Goal: Transaction & Acquisition: Book appointment/travel/reservation

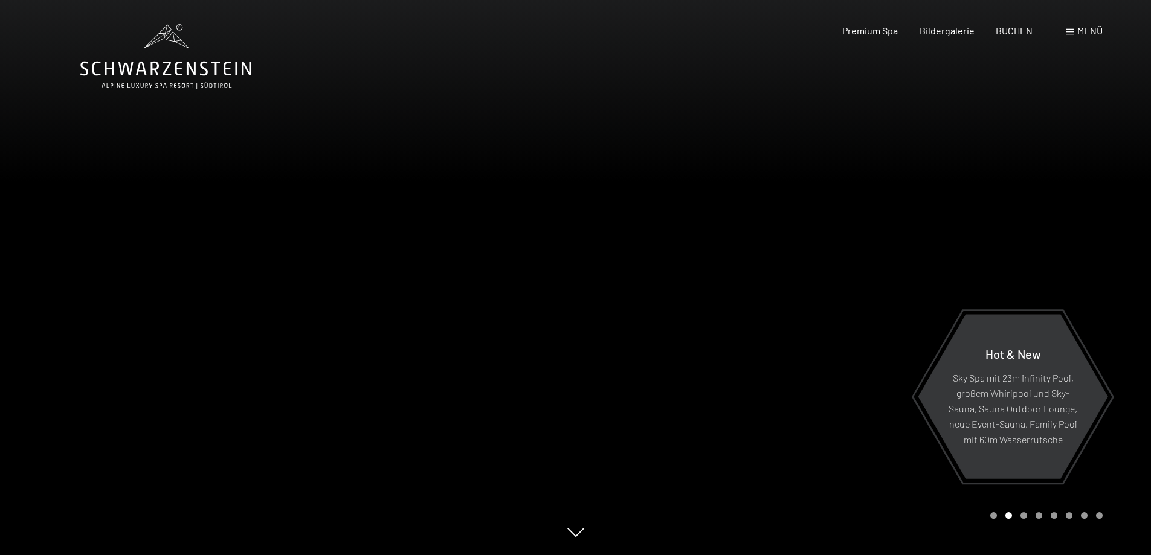
click at [1074, 33] on div "Menü" at bounding box center [1084, 30] width 37 height 13
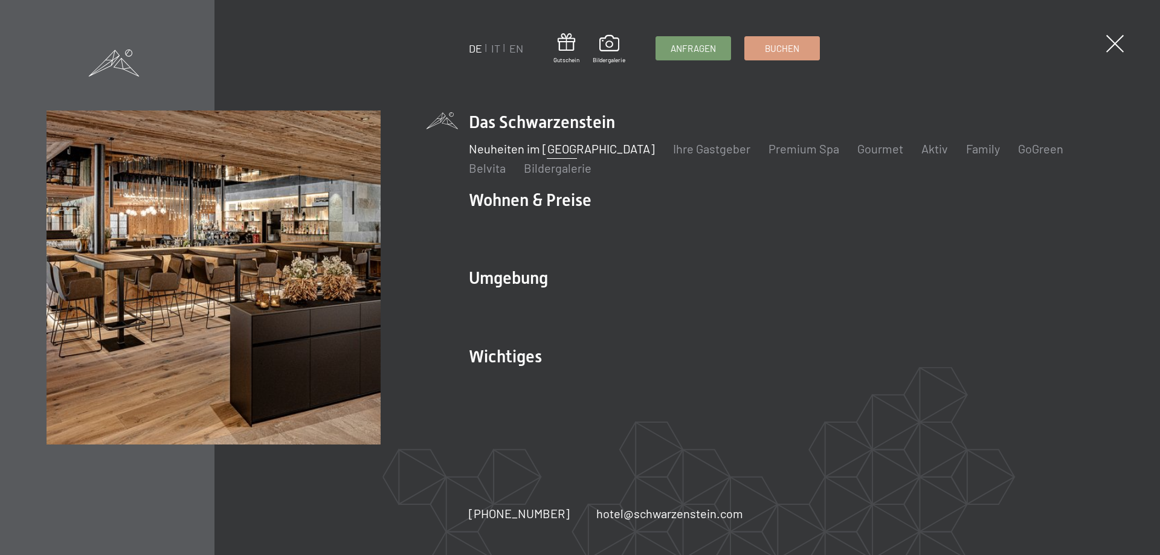
click at [545, 154] on link "Neuheiten im [GEOGRAPHIC_DATA]" at bounding box center [562, 148] width 186 height 14
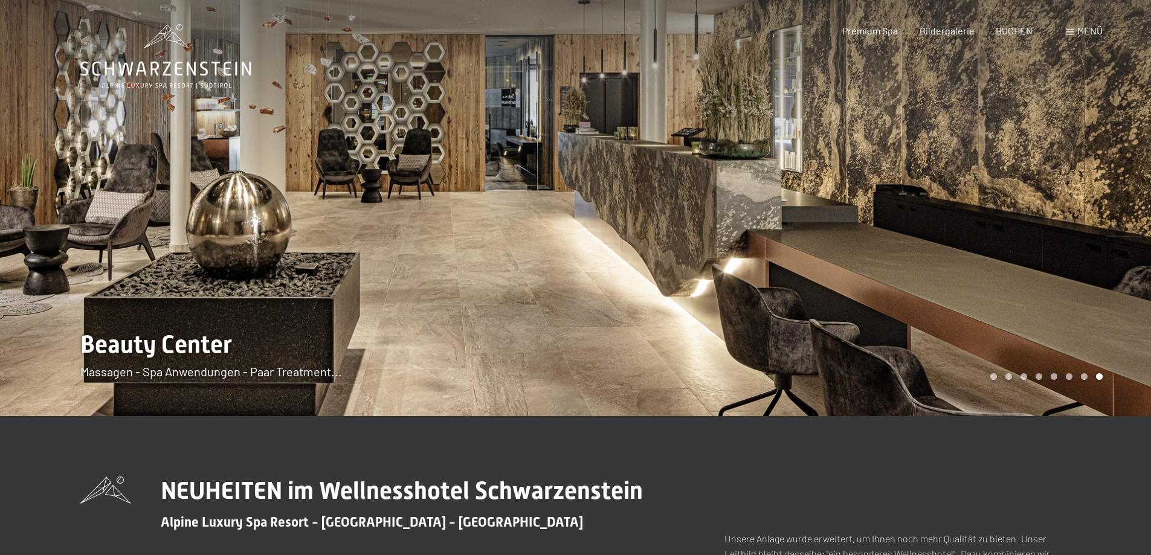
click at [1093, 30] on span "Menü" at bounding box center [1089, 30] width 25 height 11
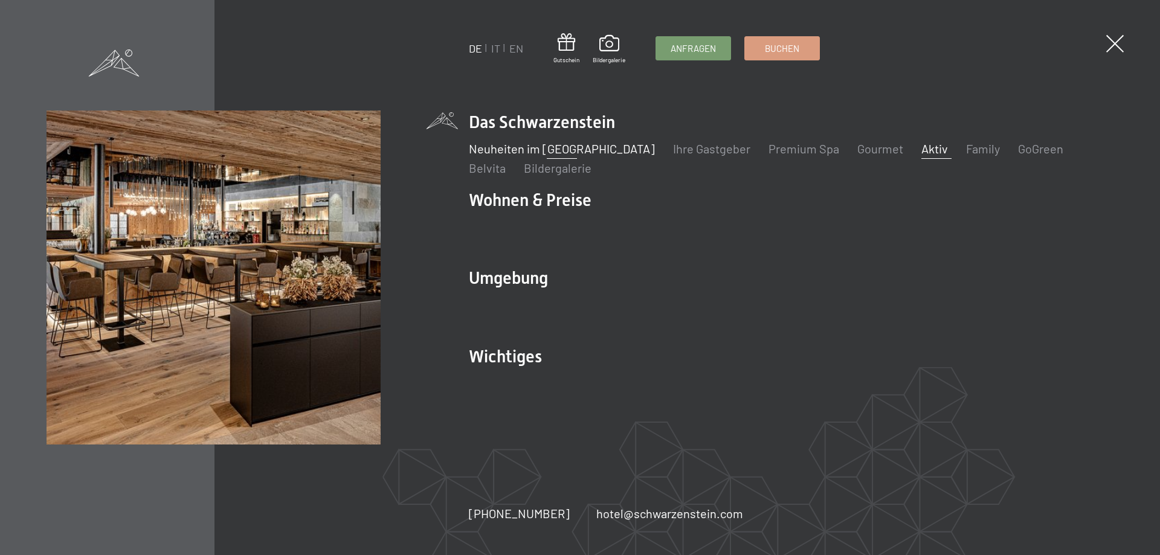
click at [921, 147] on link "Aktiv" at bounding box center [934, 148] width 27 height 14
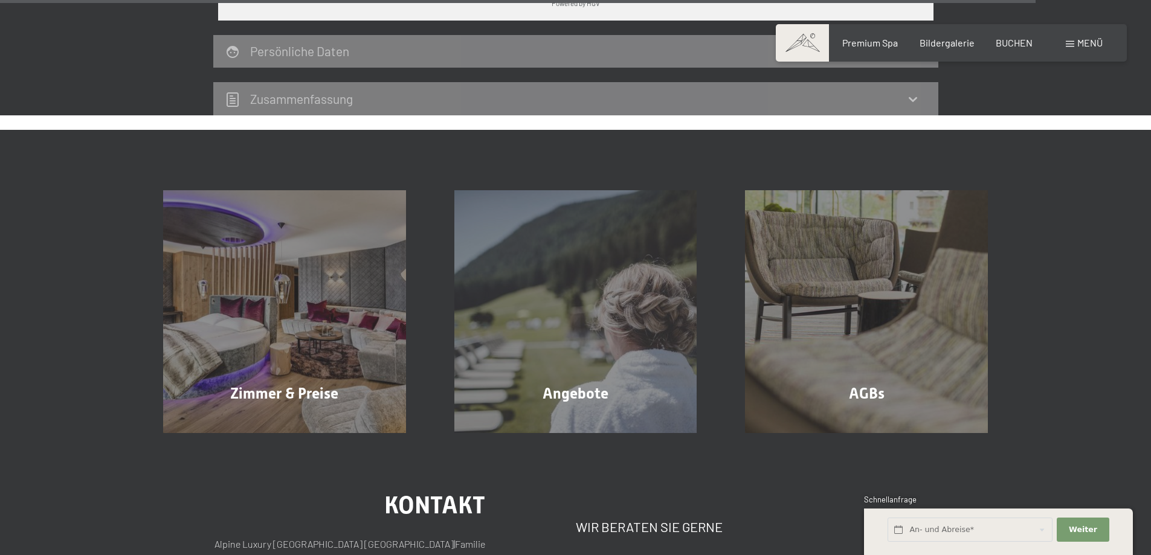
scroll to position [3724, 0]
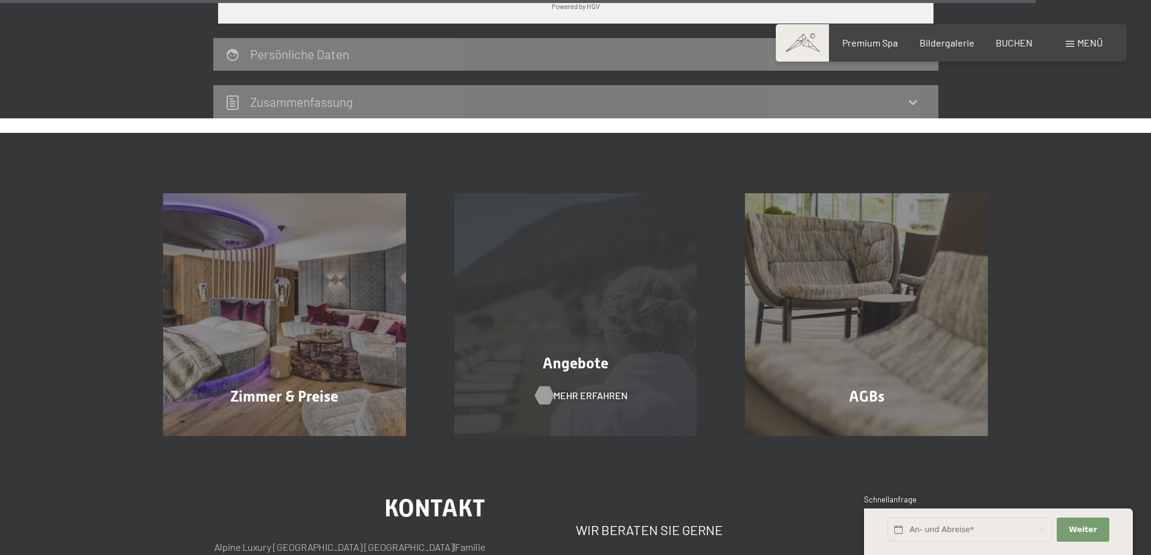
click at [578, 389] on span "Mehr erfahren" at bounding box center [590, 395] width 74 height 13
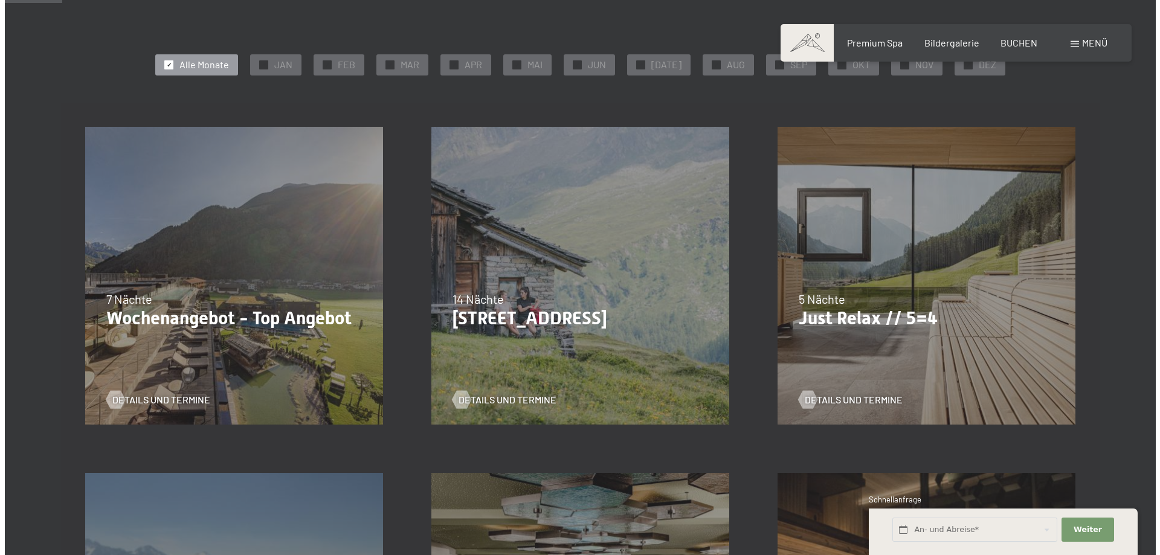
scroll to position [121, 0]
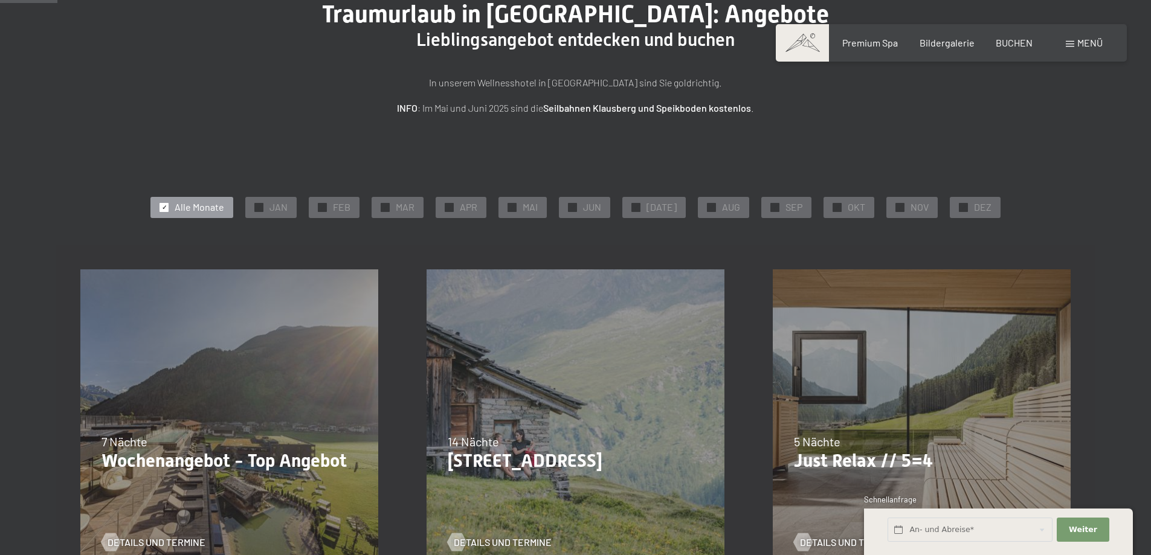
click at [1088, 47] on span "Menü" at bounding box center [1089, 42] width 25 height 11
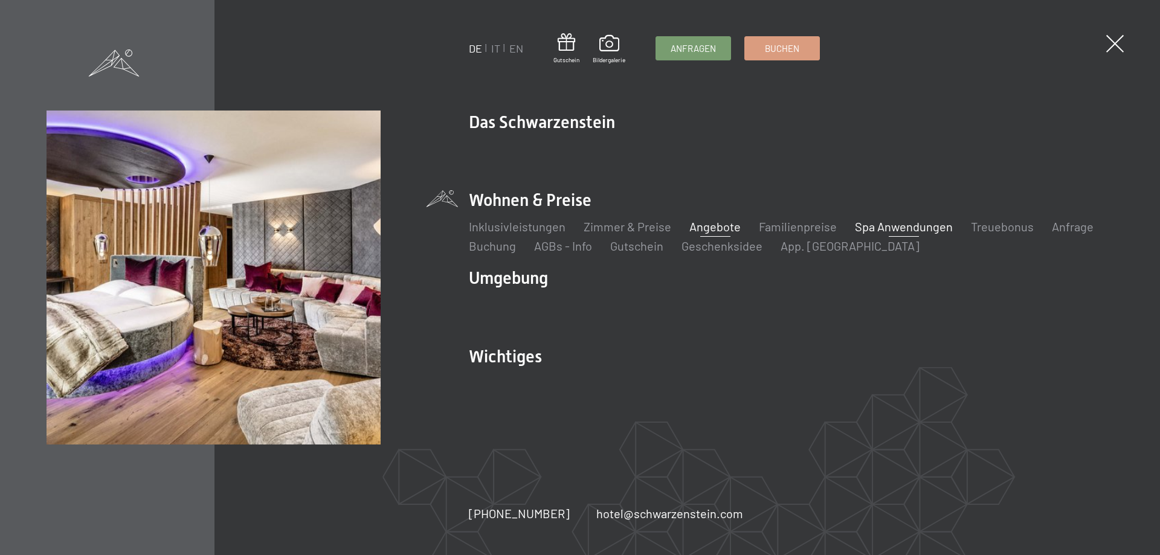
click at [913, 226] on link "Spa Anwendungen" at bounding box center [904, 226] width 98 height 14
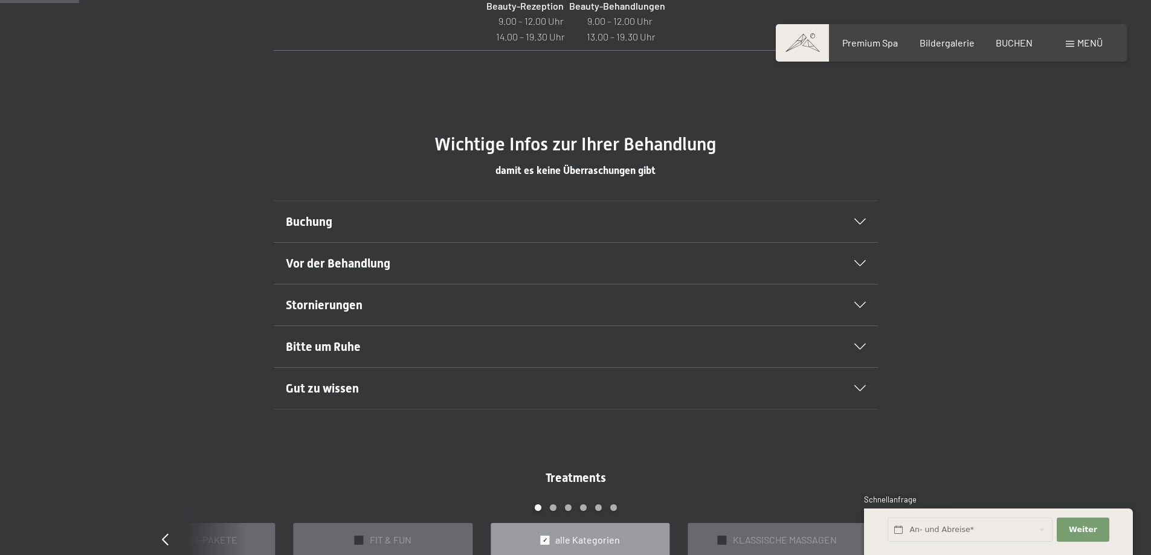
scroll to position [664, 0]
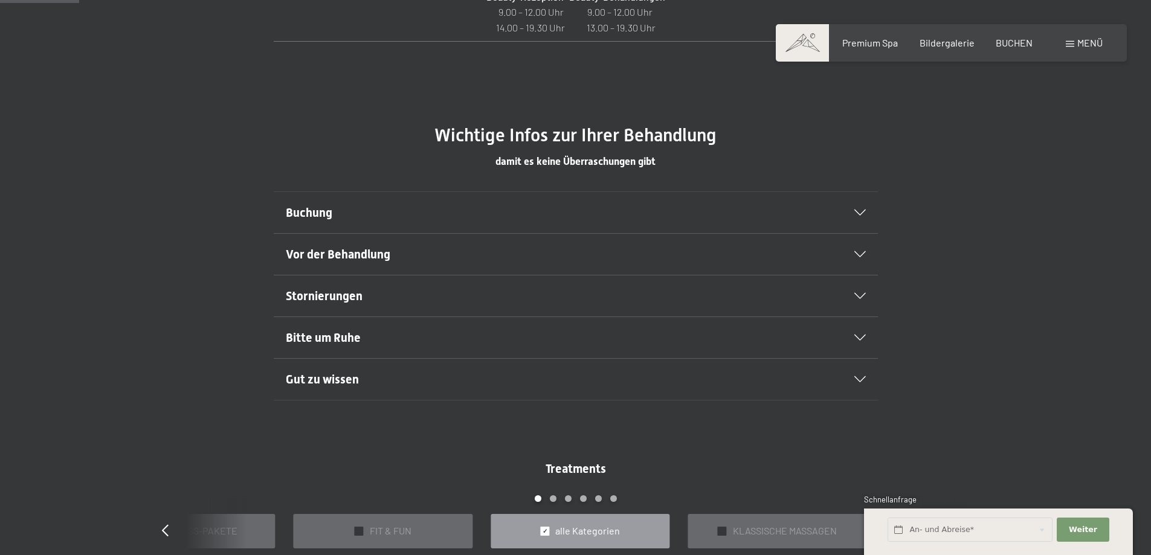
click at [862, 211] on icon at bounding box center [859, 213] width 11 height 6
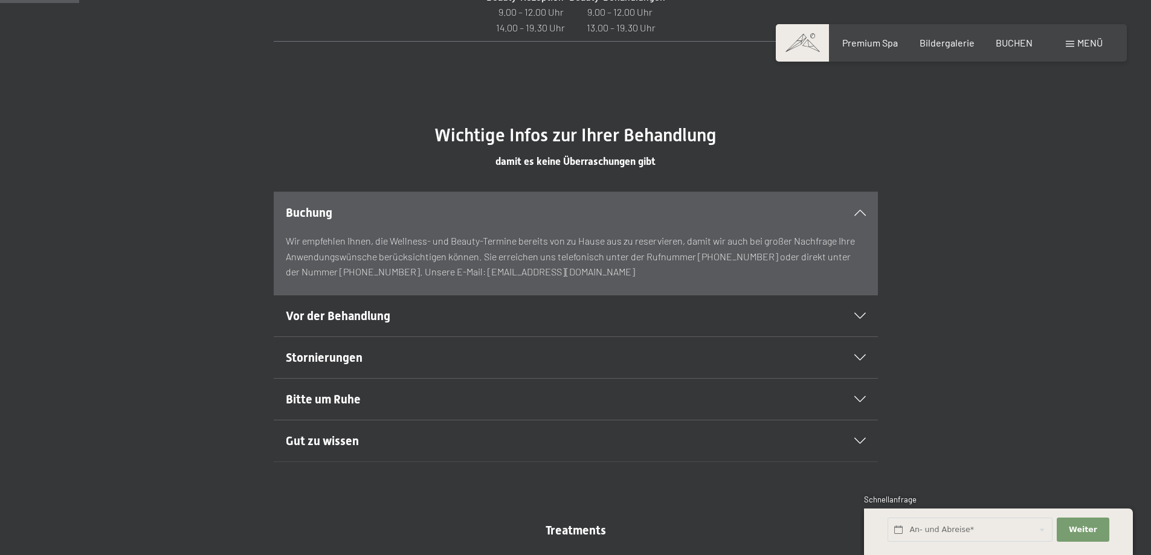
click at [862, 211] on icon at bounding box center [859, 213] width 11 height 6
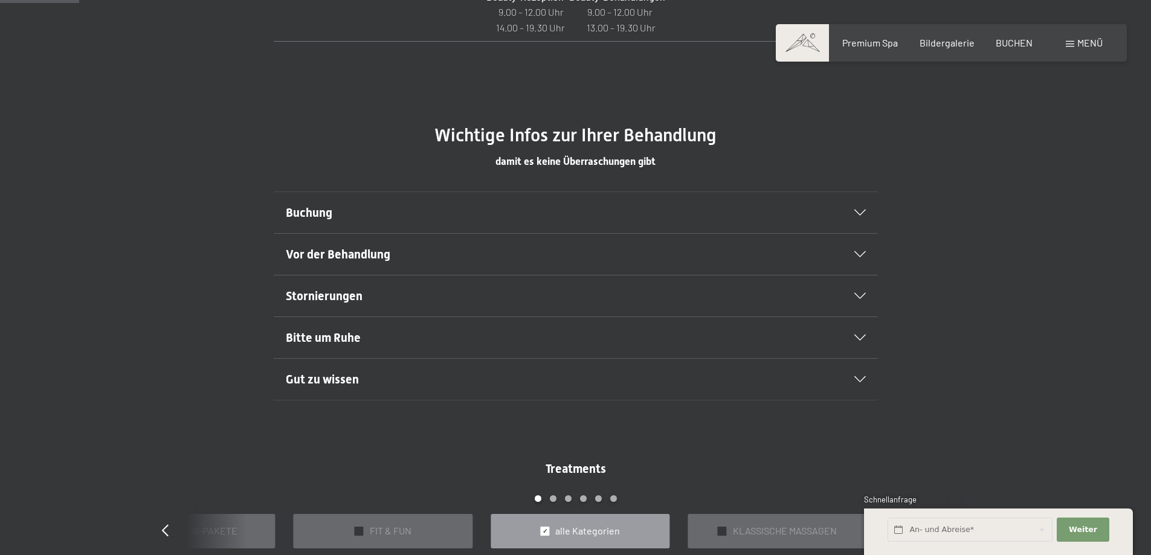
click at [860, 253] on icon at bounding box center [859, 254] width 11 height 6
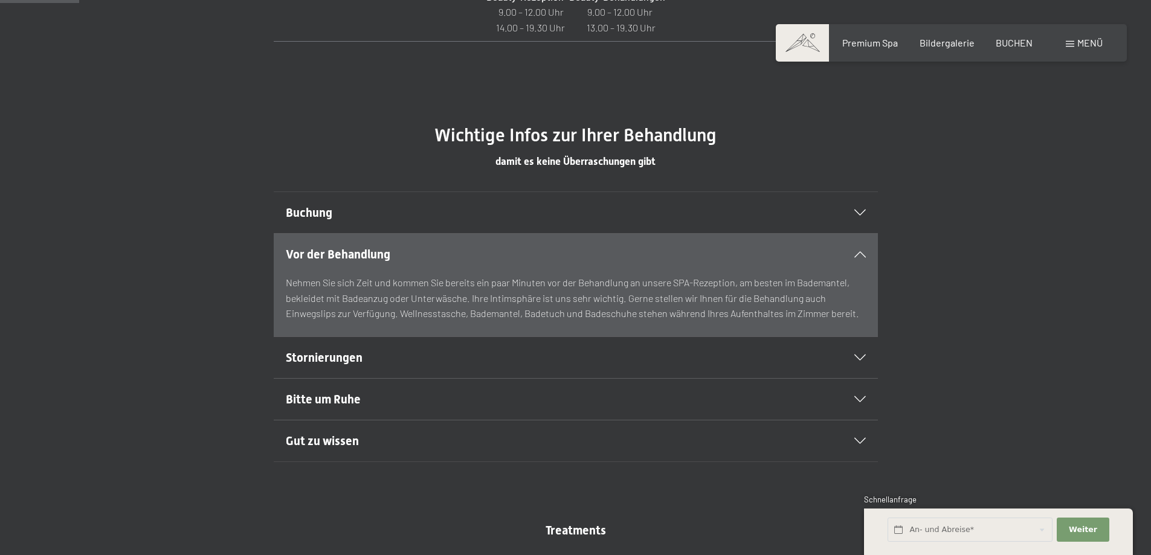
click at [857, 358] on icon at bounding box center [859, 358] width 11 height 6
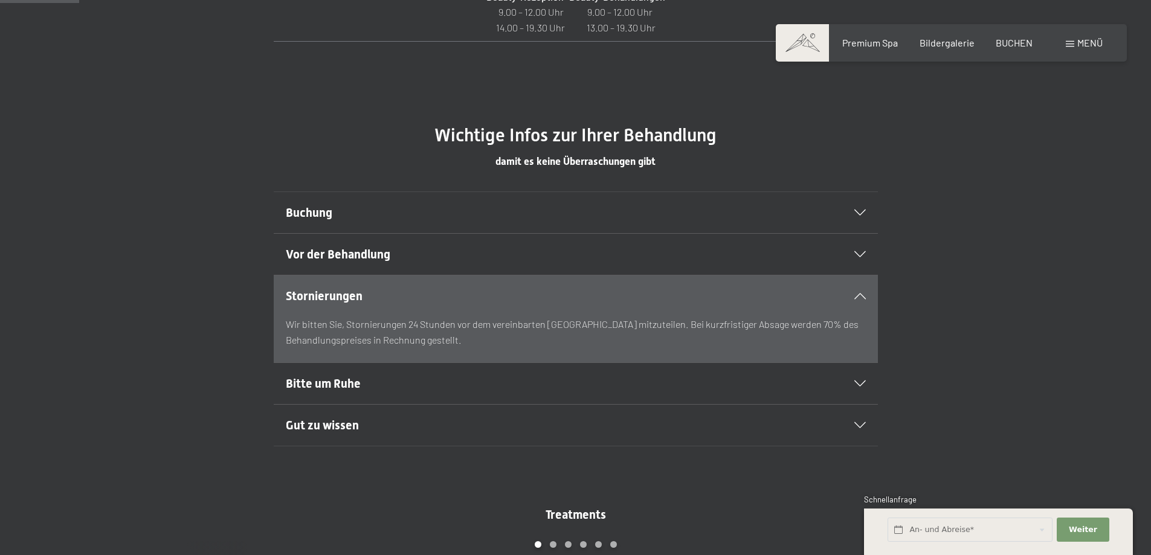
click at [860, 385] on icon at bounding box center [859, 384] width 11 height 6
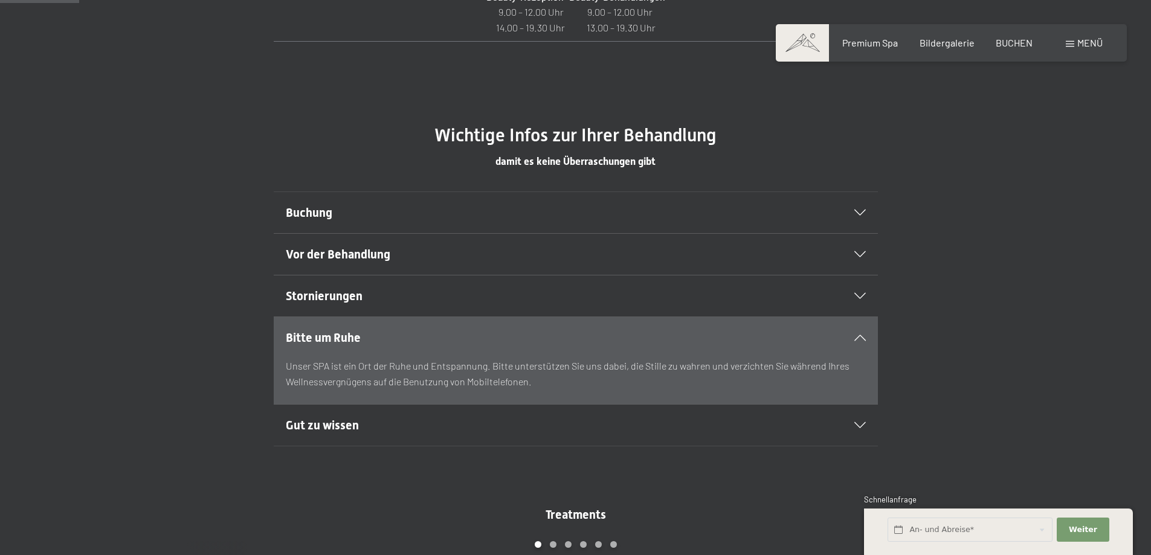
click at [858, 424] on icon at bounding box center [859, 425] width 11 height 6
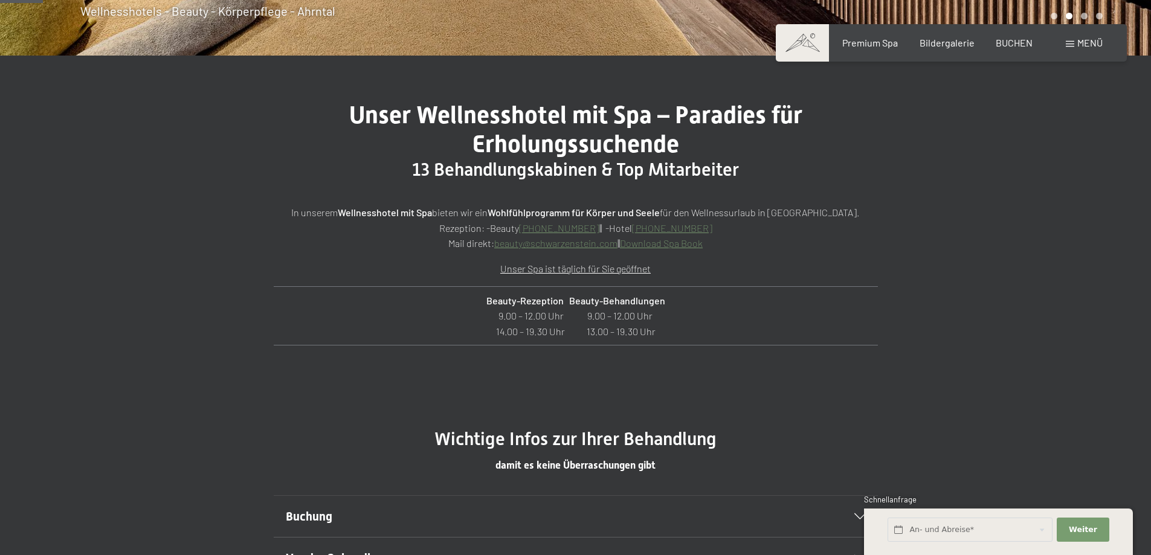
scroll to position [362, 0]
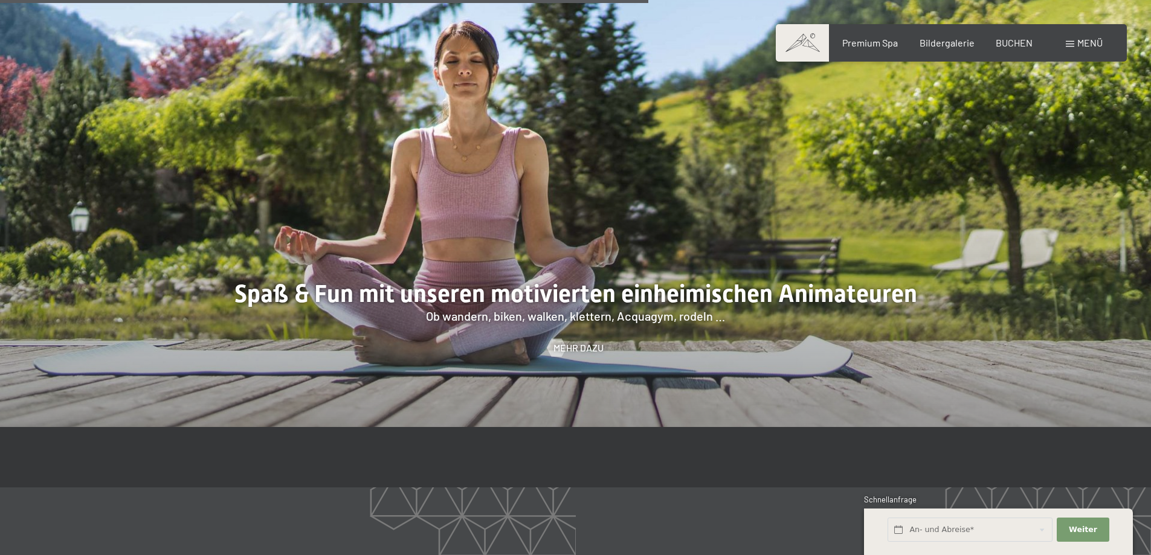
scroll to position [2114, 0]
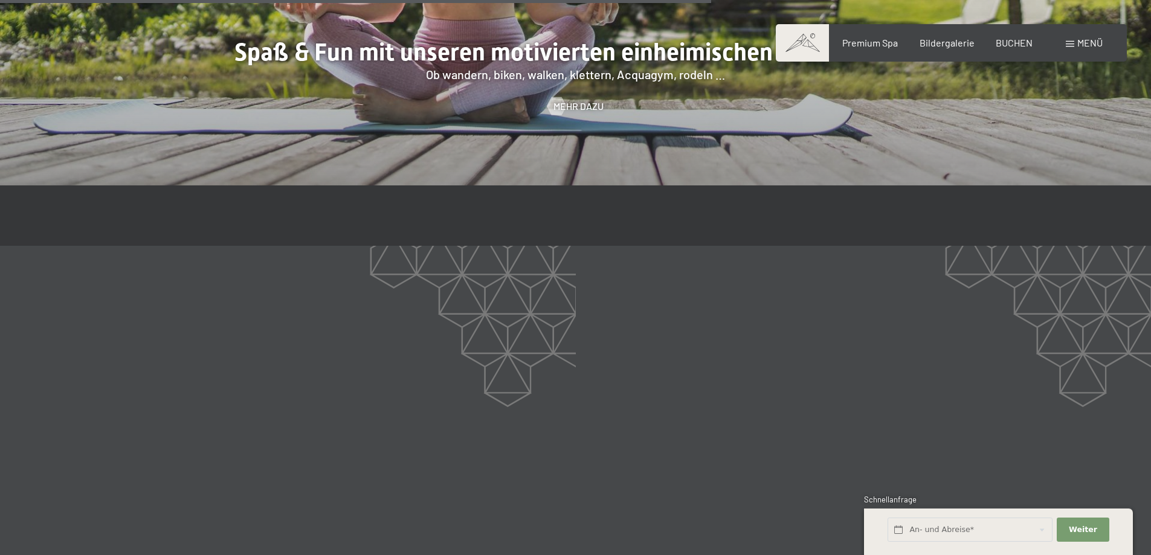
click at [1073, 42] on span at bounding box center [1070, 44] width 8 height 6
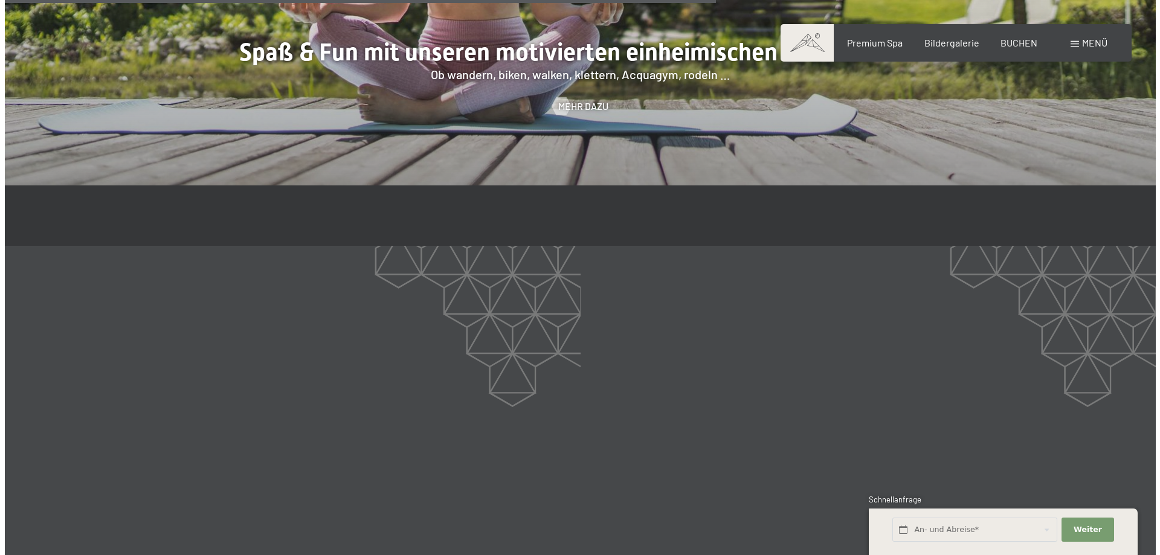
scroll to position [2118, 0]
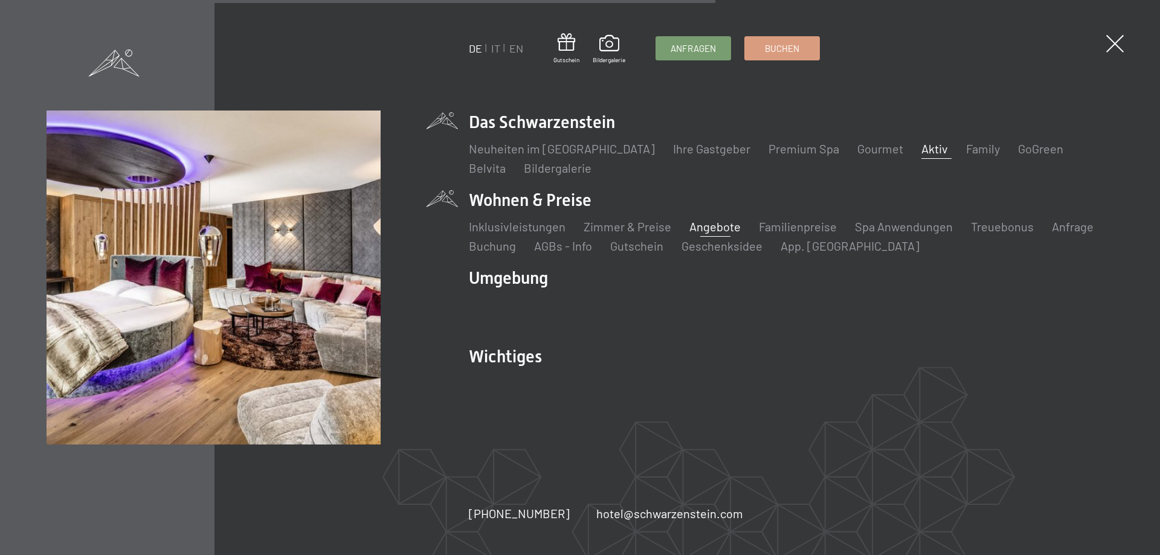
click at [718, 226] on link "Angebote" at bounding box center [714, 226] width 51 height 14
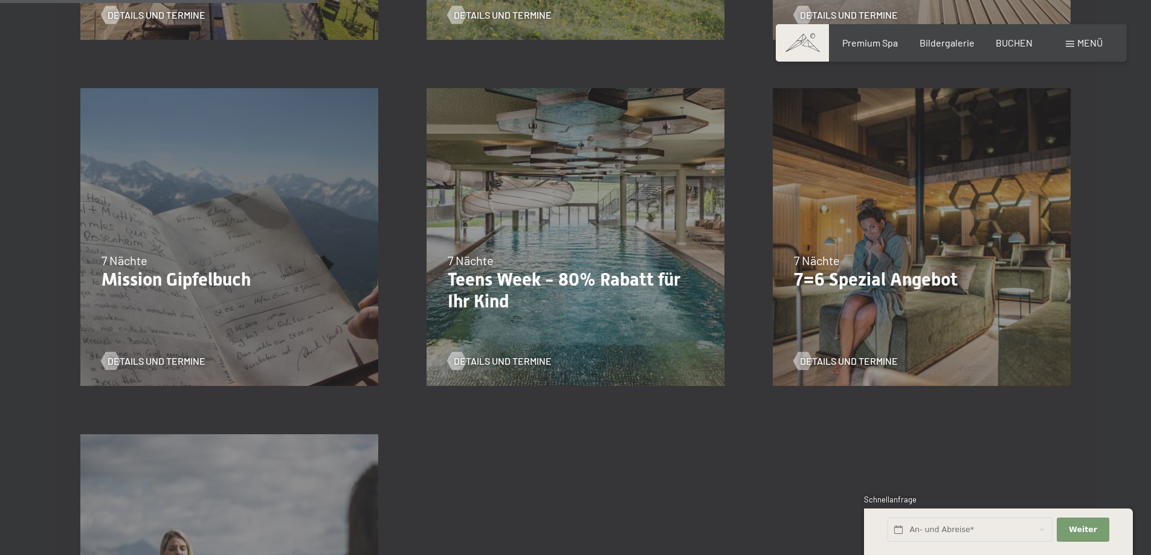
scroll to position [664, 0]
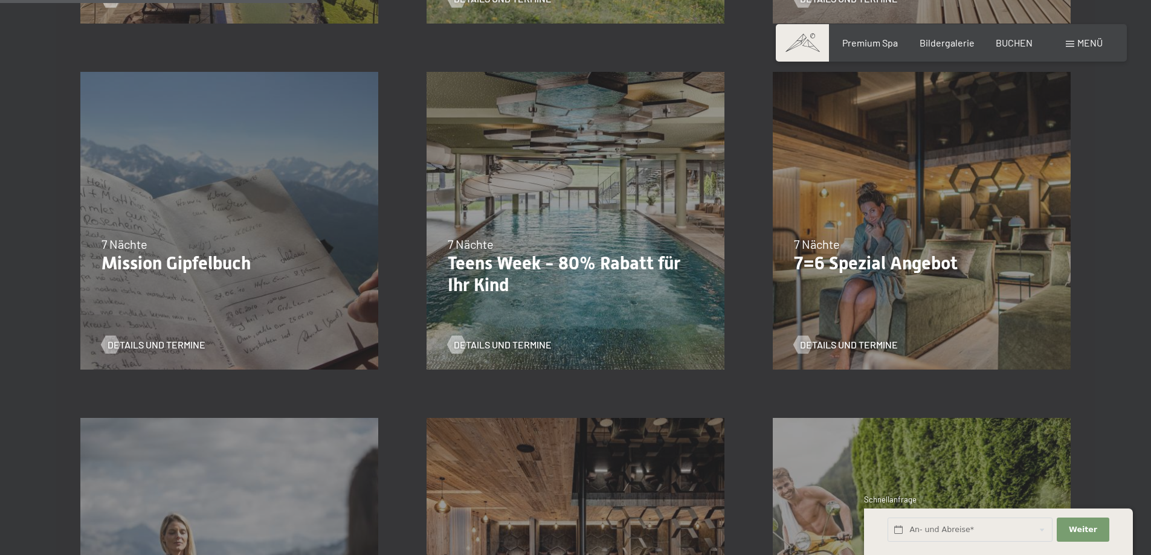
click at [140, 256] on p "Mission Gipfelbuch" at bounding box center [229, 264] width 256 height 22
click at [165, 344] on span "Details und Termine" at bounding box center [169, 344] width 98 height 13
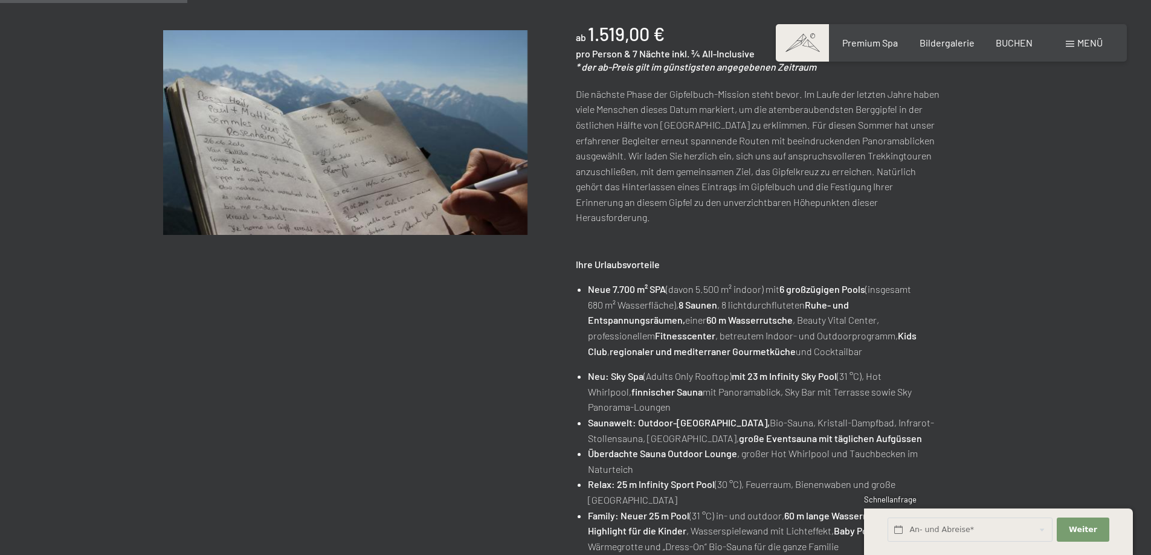
scroll to position [242, 0]
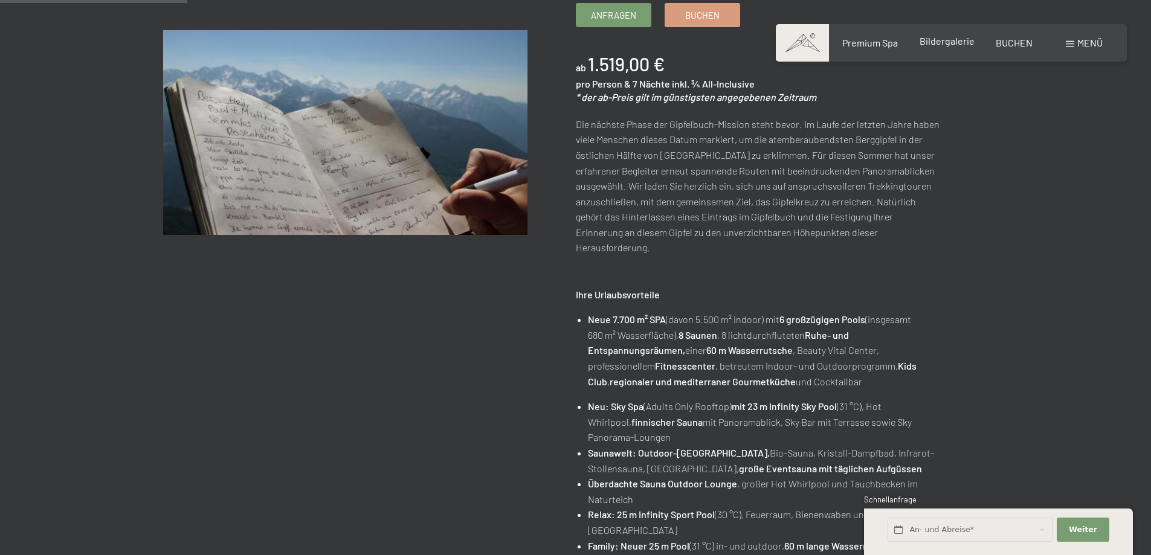
click at [950, 42] on span "Bildergalerie" at bounding box center [946, 40] width 55 height 11
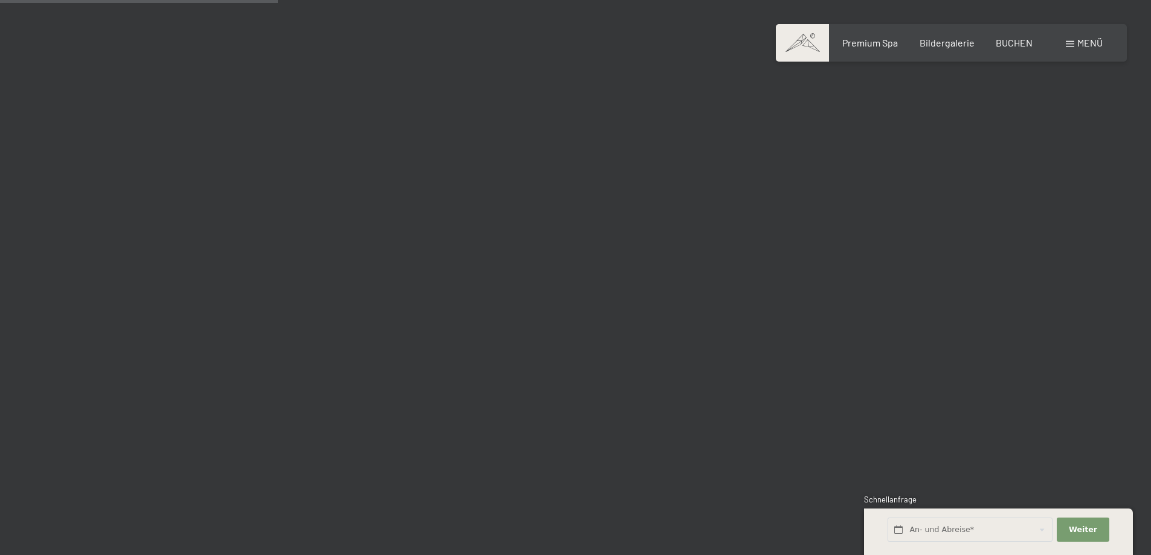
scroll to position [3685, 0]
